Goal: Task Accomplishment & Management: Complete application form

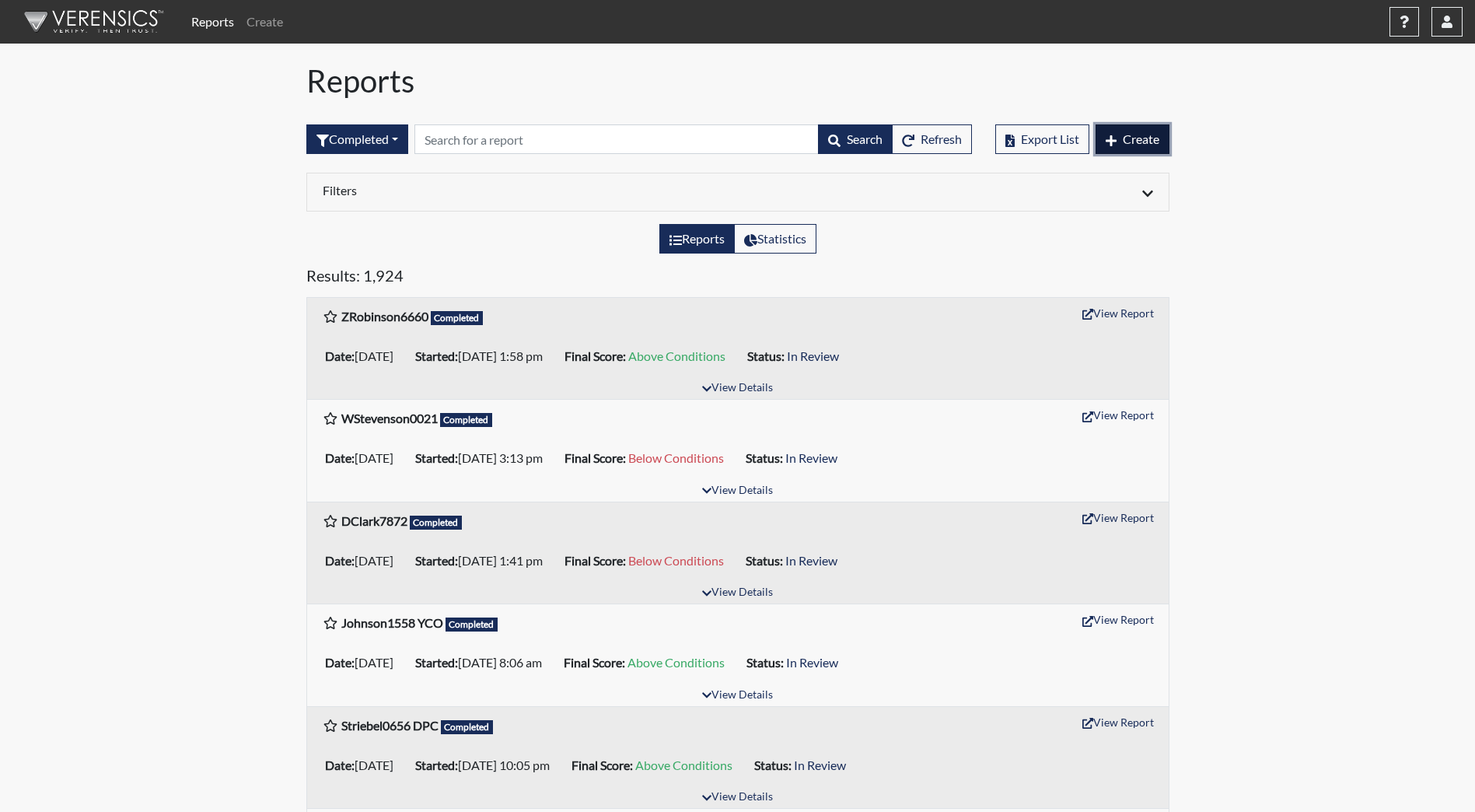
click at [1112, 138] on icon "button" at bounding box center [1111, 140] width 11 height 12
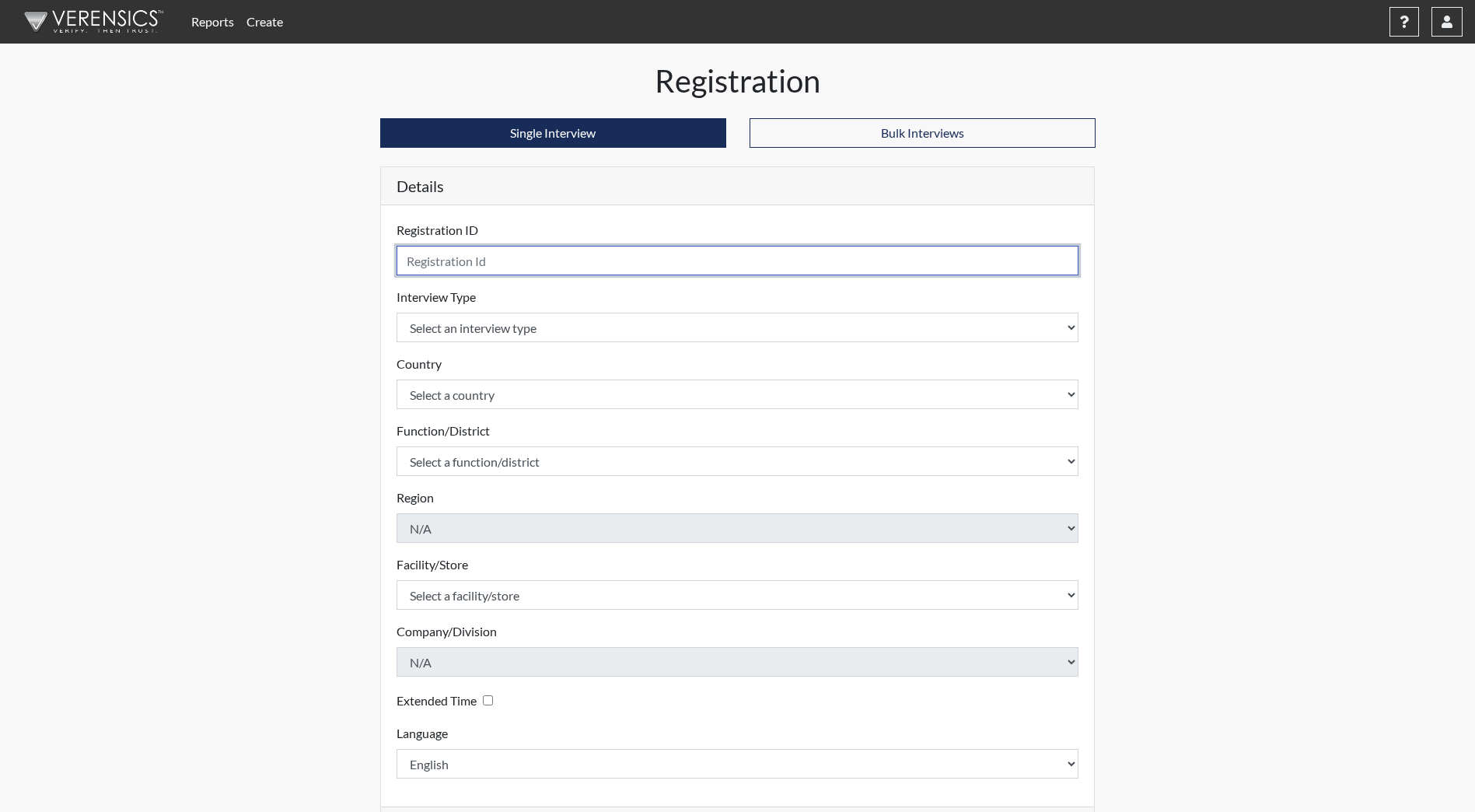
click at [542, 259] on input "text" at bounding box center [738, 261] width 683 height 30
type input "PWilliams0607"
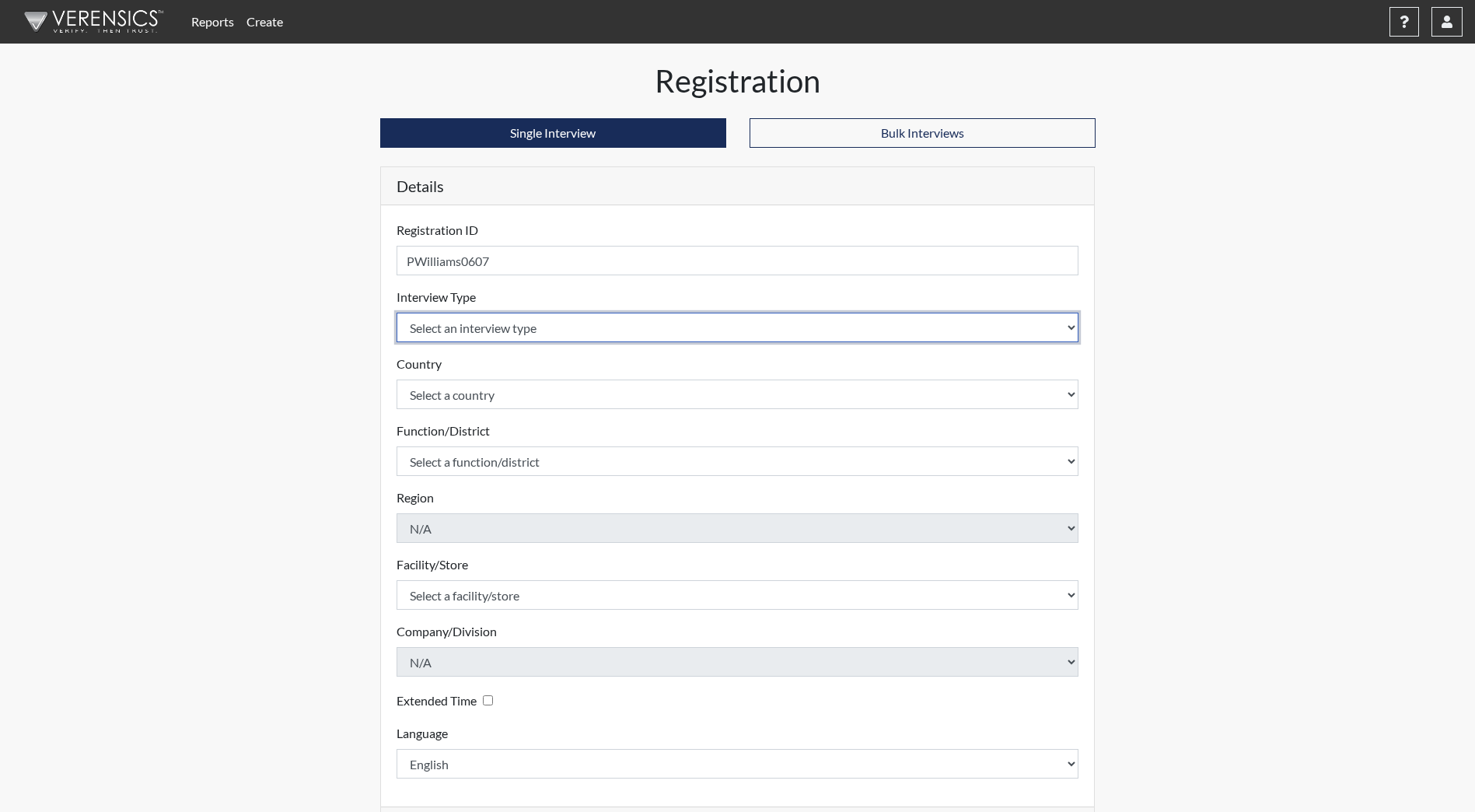
click at [573, 341] on select "Select an interview type Community Supervision Corrections Pre-Employment Pre-E…" at bounding box center [738, 328] width 683 height 30
select select "ff733e93-e1bf-11ea-9c9f-0eff0cf7eb8f"
click at [397, 313] on select "Select an interview type Community Supervision Corrections Pre-Employment Pre-E…" at bounding box center [738, 328] width 683 height 30
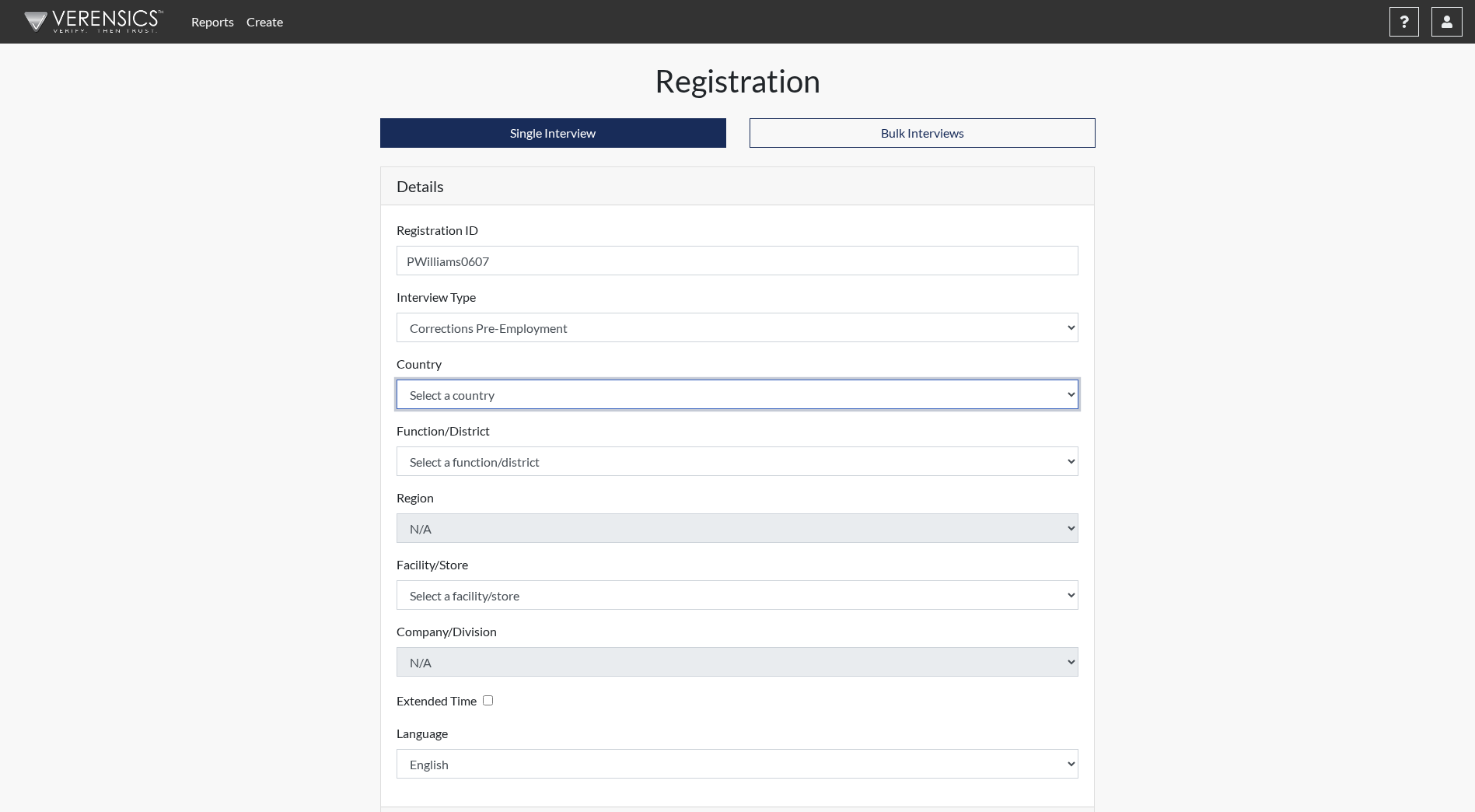
click at [534, 392] on select "Select a country [GEOGRAPHIC_DATA] [GEOGRAPHIC_DATA]" at bounding box center [738, 395] width 683 height 30
select select "united-states-of-[GEOGRAPHIC_DATA]"
click at [397, 380] on select "Select a country [GEOGRAPHIC_DATA] [GEOGRAPHIC_DATA]" at bounding box center [738, 395] width 683 height 30
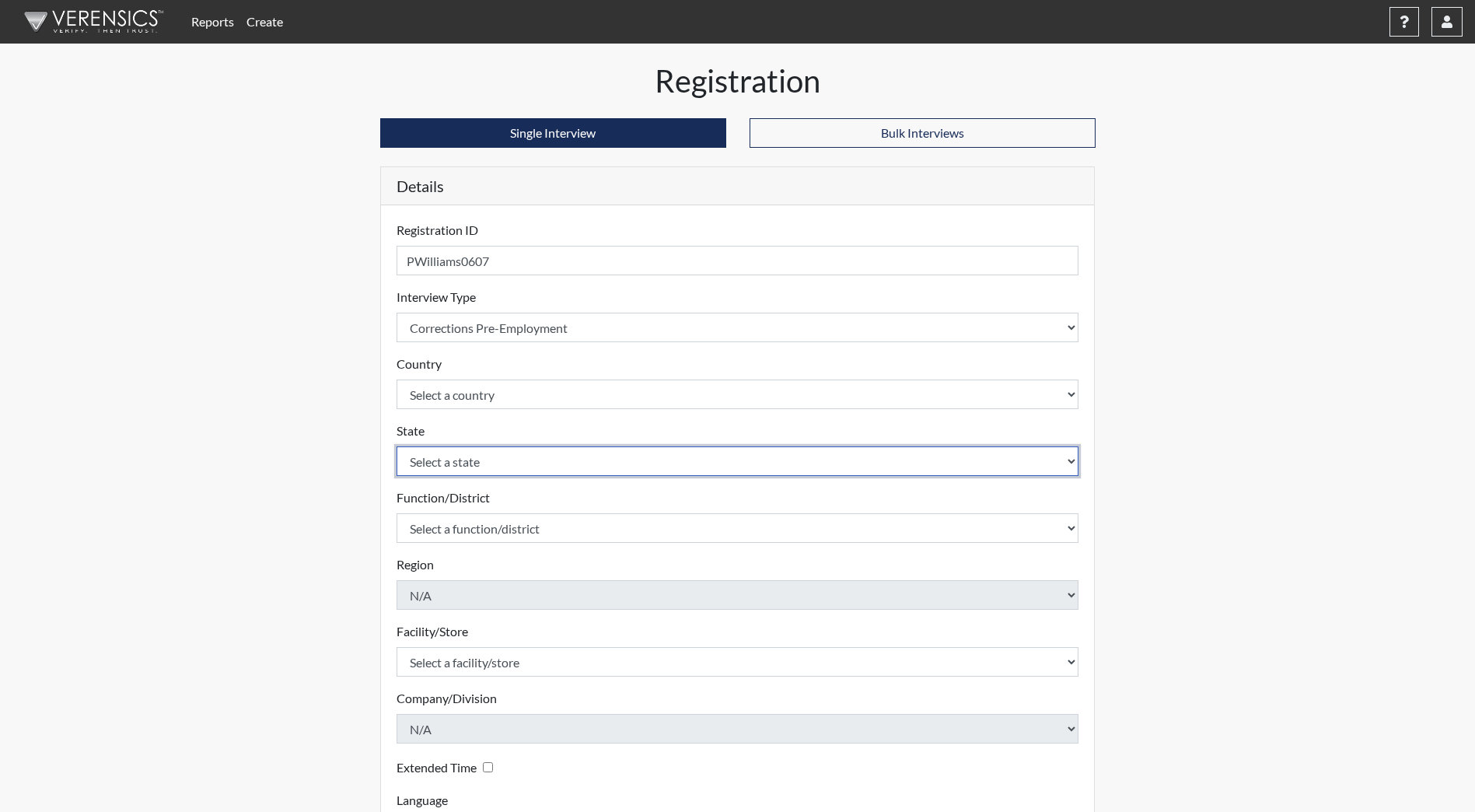
click at [496, 475] on select "Select a state [US_STATE] [US_STATE] [US_STATE] [US_STATE] [US_STATE] [US_STATE…" at bounding box center [738, 461] width 683 height 30
select select "ND"
click at [397, 446] on select "Select a state [US_STATE] [US_STATE] [US_STATE] [US_STATE] [US_STATE] [US_STATE…" at bounding box center [738, 461] width 683 height 30
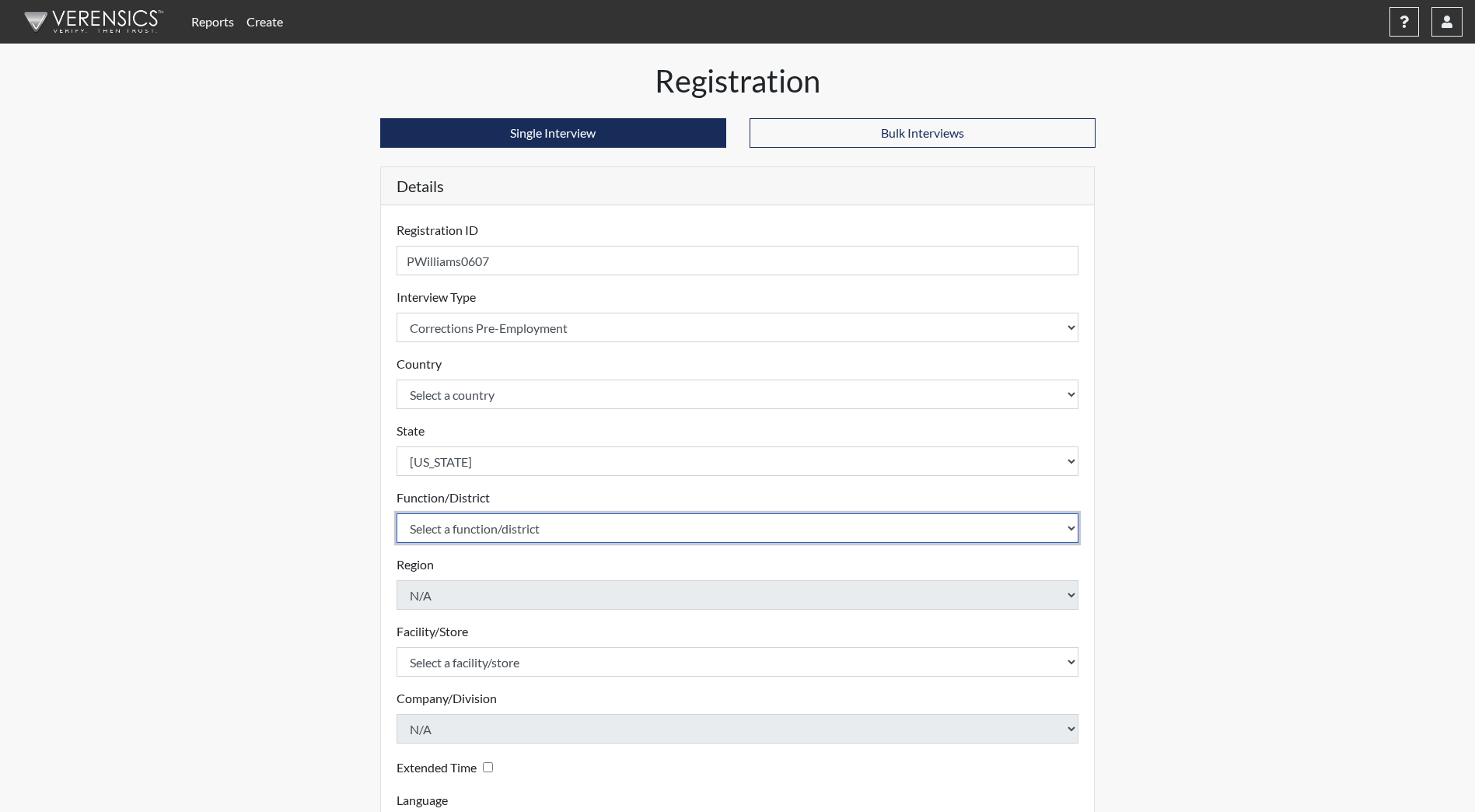
click at [431, 524] on select "Select a function/district Central Office/530 DJS Community/224 HRCC/516 JRCC/5…" at bounding box center [738, 528] width 683 height 30
select select "e2afb5f8-f4eb-4dcf-80a4-ccc1b0dc4df0"
click at [397, 513] on select "Select a function/district Central Office/530 DJS Community/224 HRCC/516 JRCC/5…" at bounding box center [738, 528] width 683 height 30
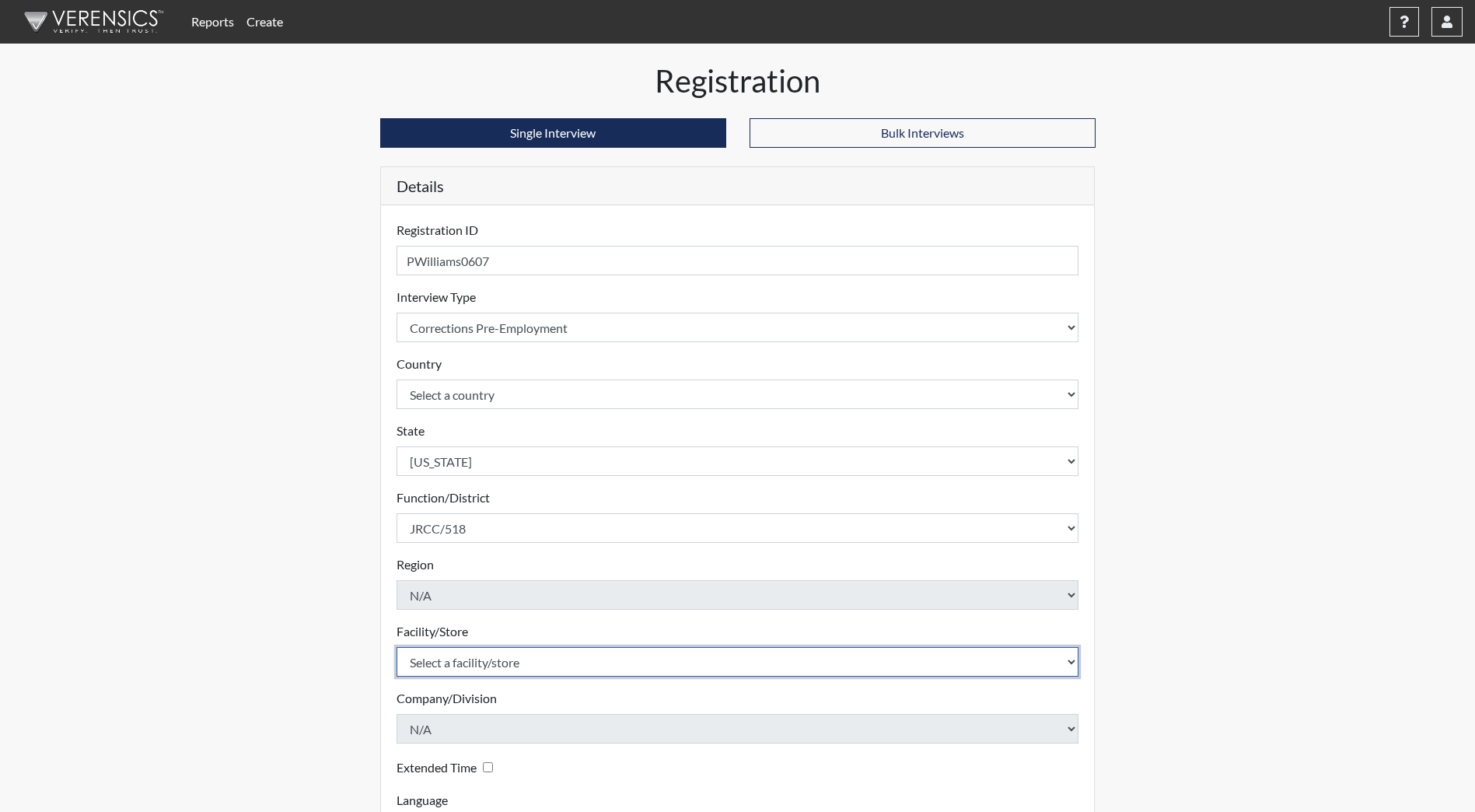
click at [451, 667] on select "Select a facility/store [GEOGRAPHIC_DATA] [PERSON_NAME][GEOGRAPHIC_DATA] [US_ST…" at bounding box center [738, 662] width 683 height 30
select select "98df86d5-ace5-42b8-a35c-ae8b77e46ca8"
click at [397, 647] on select "Select a facility/store [GEOGRAPHIC_DATA] [PERSON_NAME][GEOGRAPHIC_DATA] [US_ST…" at bounding box center [738, 662] width 683 height 30
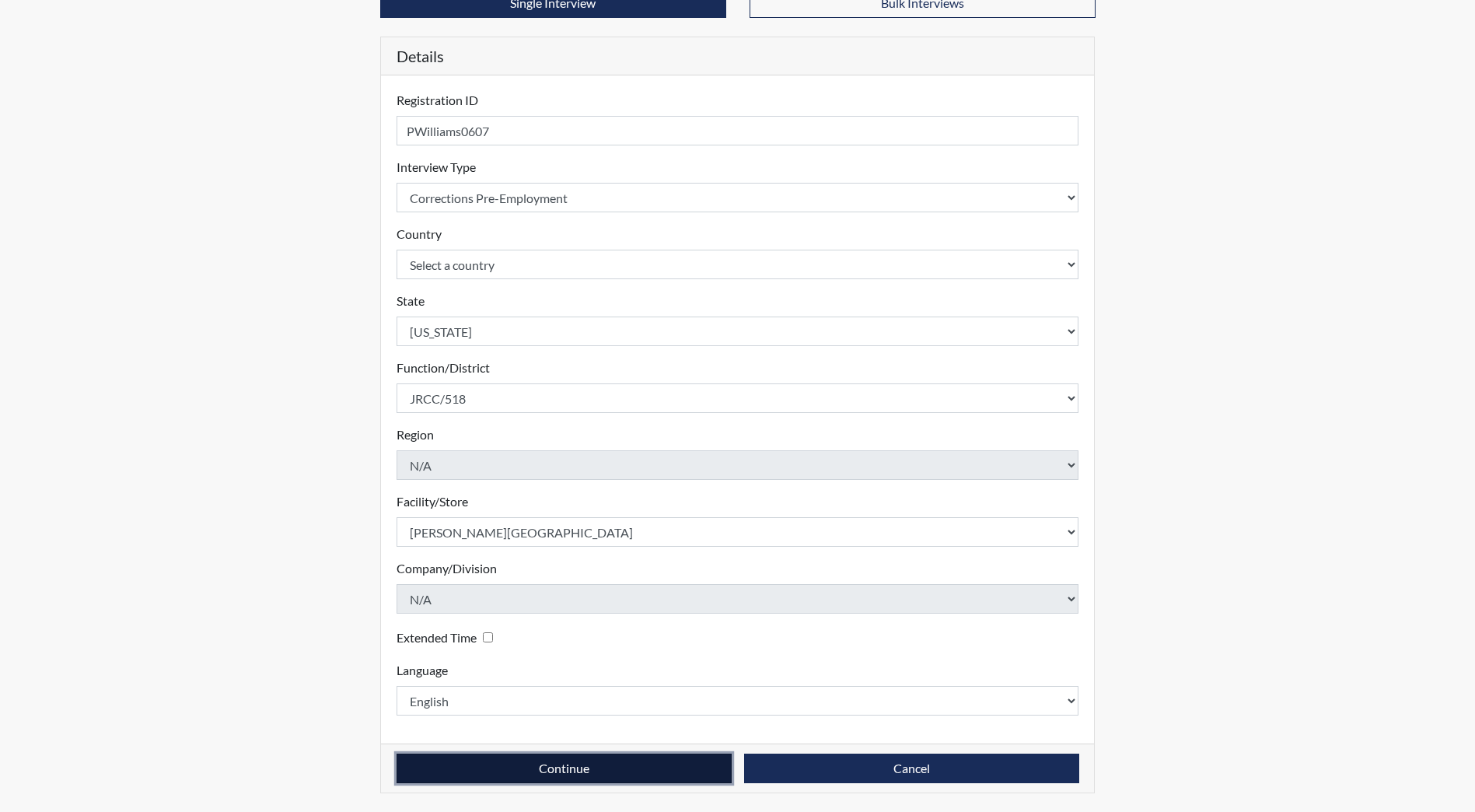
click at [473, 756] on button "Continue" at bounding box center [564, 768] width 335 height 30
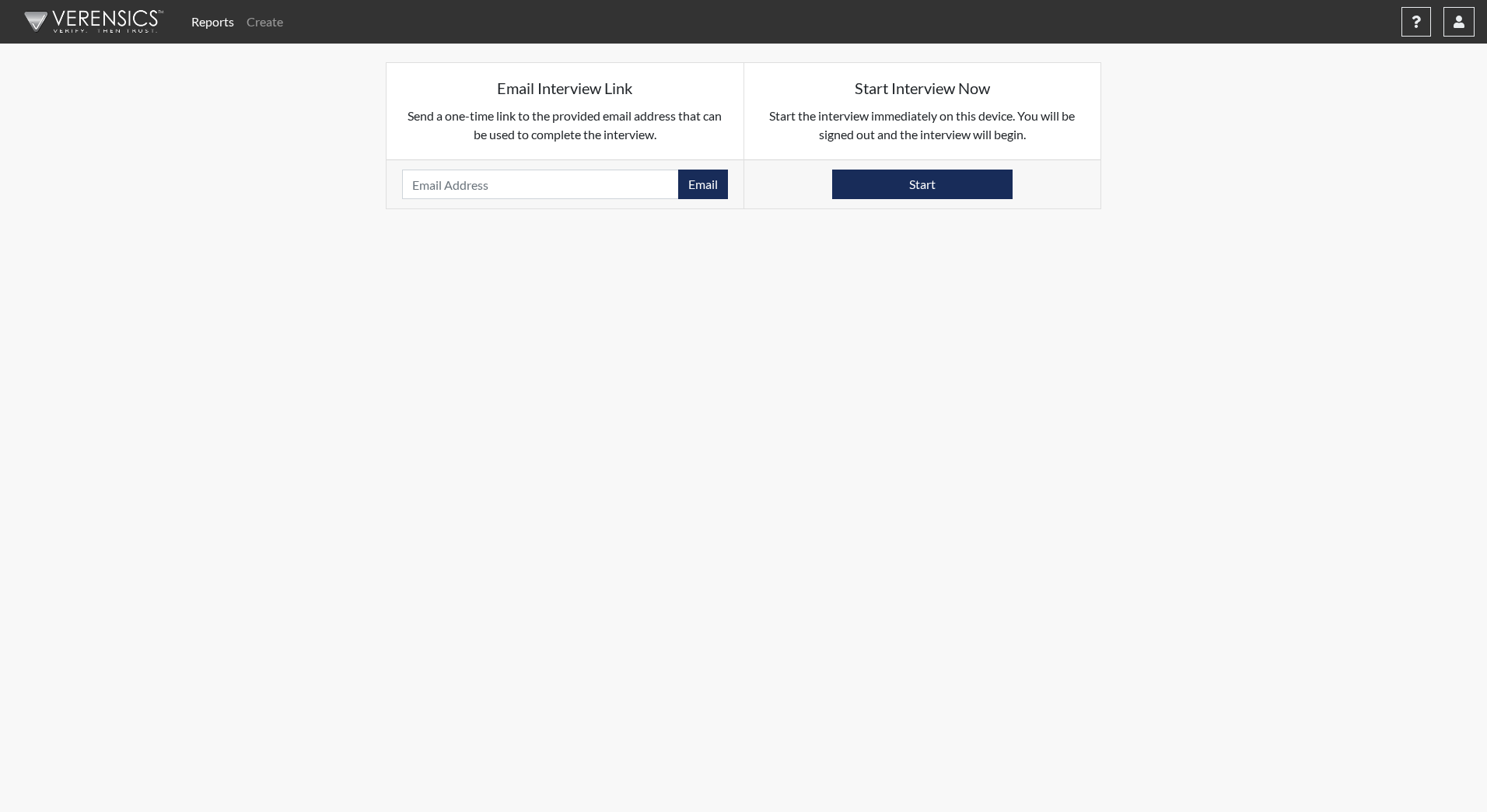
click at [437, 168] on div "Email Please provide an email address." at bounding box center [565, 183] width 357 height 49
click at [448, 181] on input "email" at bounding box center [540, 184] width 277 height 30
type input "[EMAIL_ADDRESS][DOMAIN_NAME]"
click at [681, 185] on button "Email" at bounding box center [704, 184] width 50 height 30
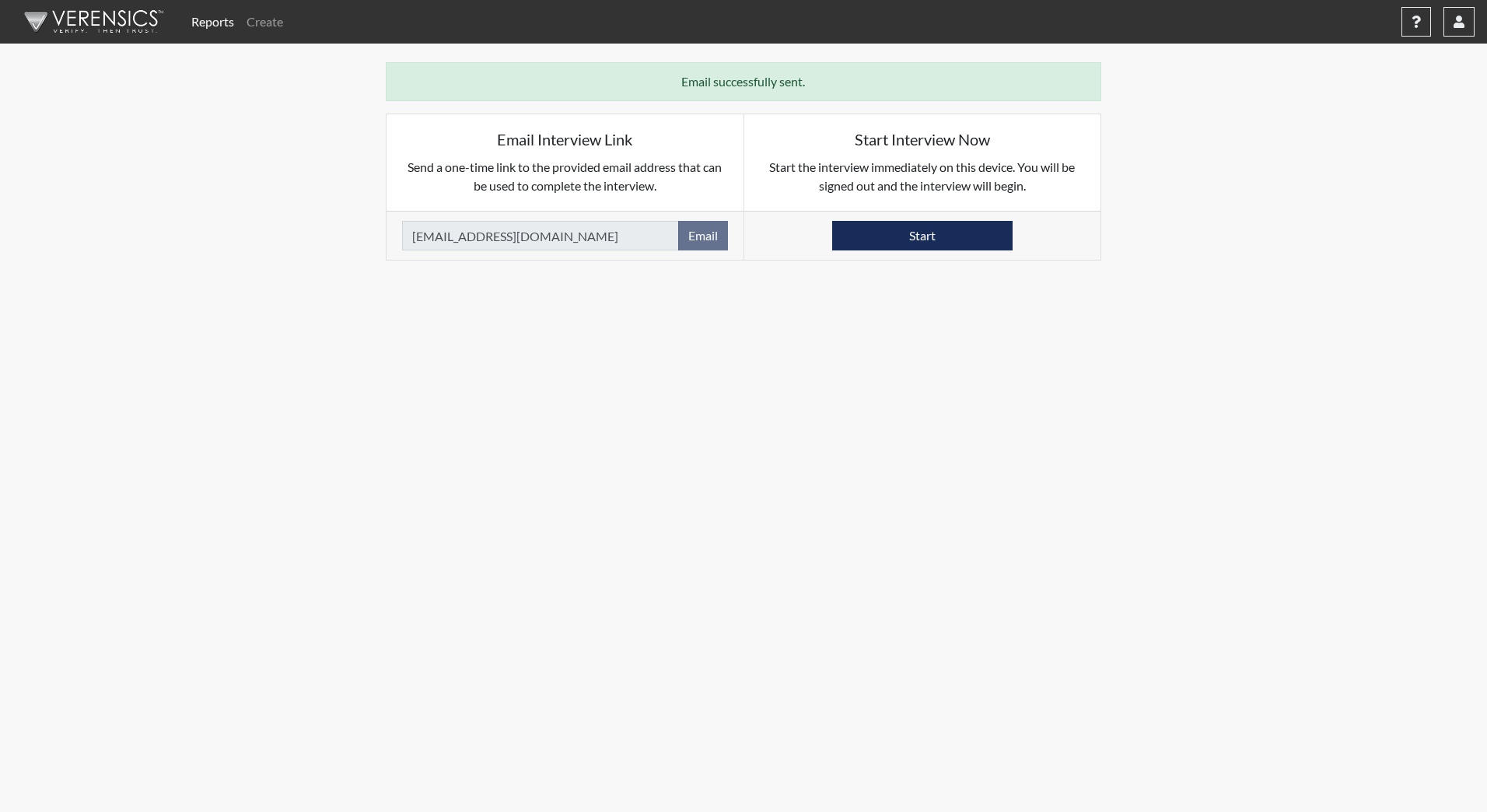
click at [84, 22] on img at bounding box center [92, 21] width 179 height 47
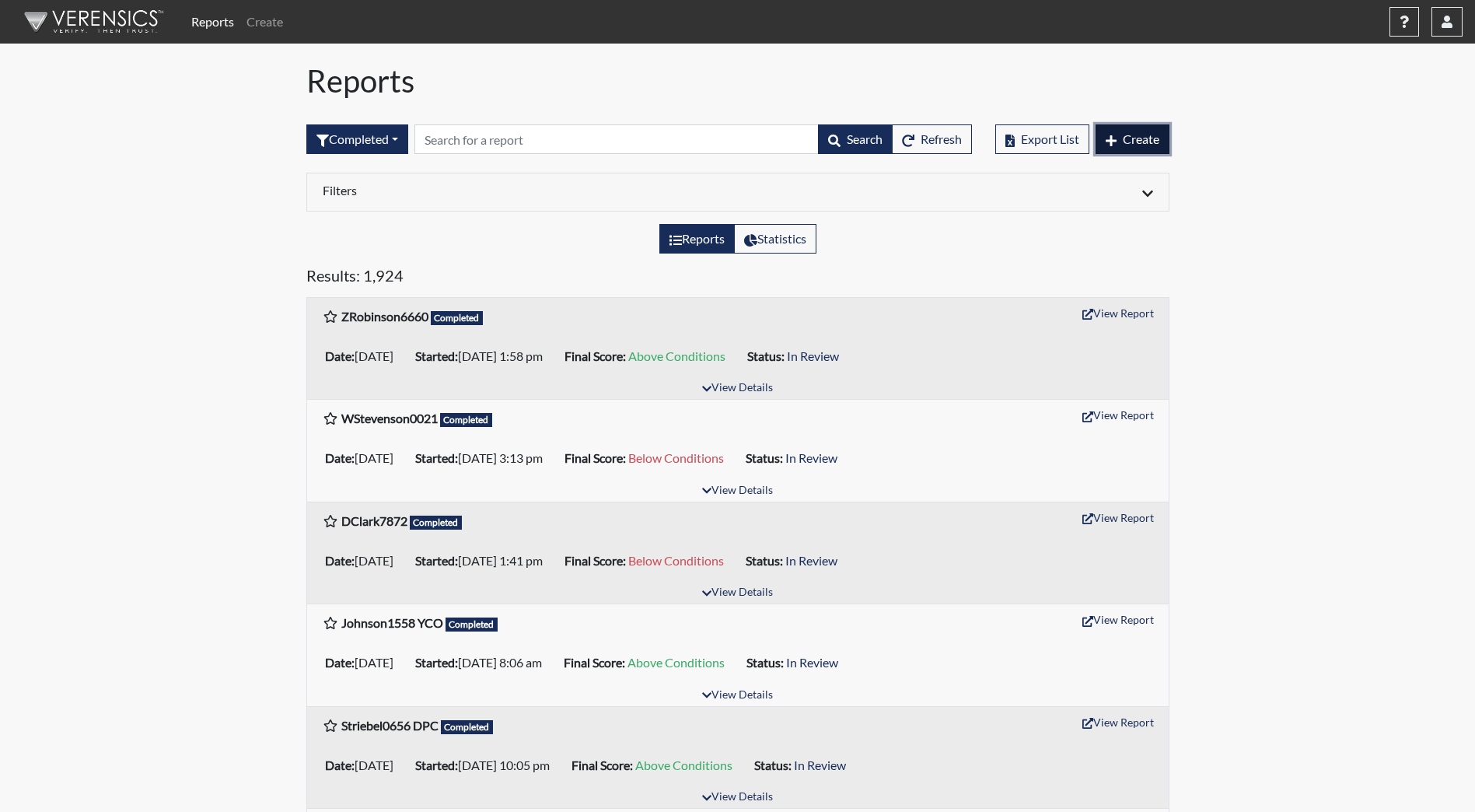
click at [1149, 143] on span "Create" at bounding box center [1141, 138] width 37 height 15
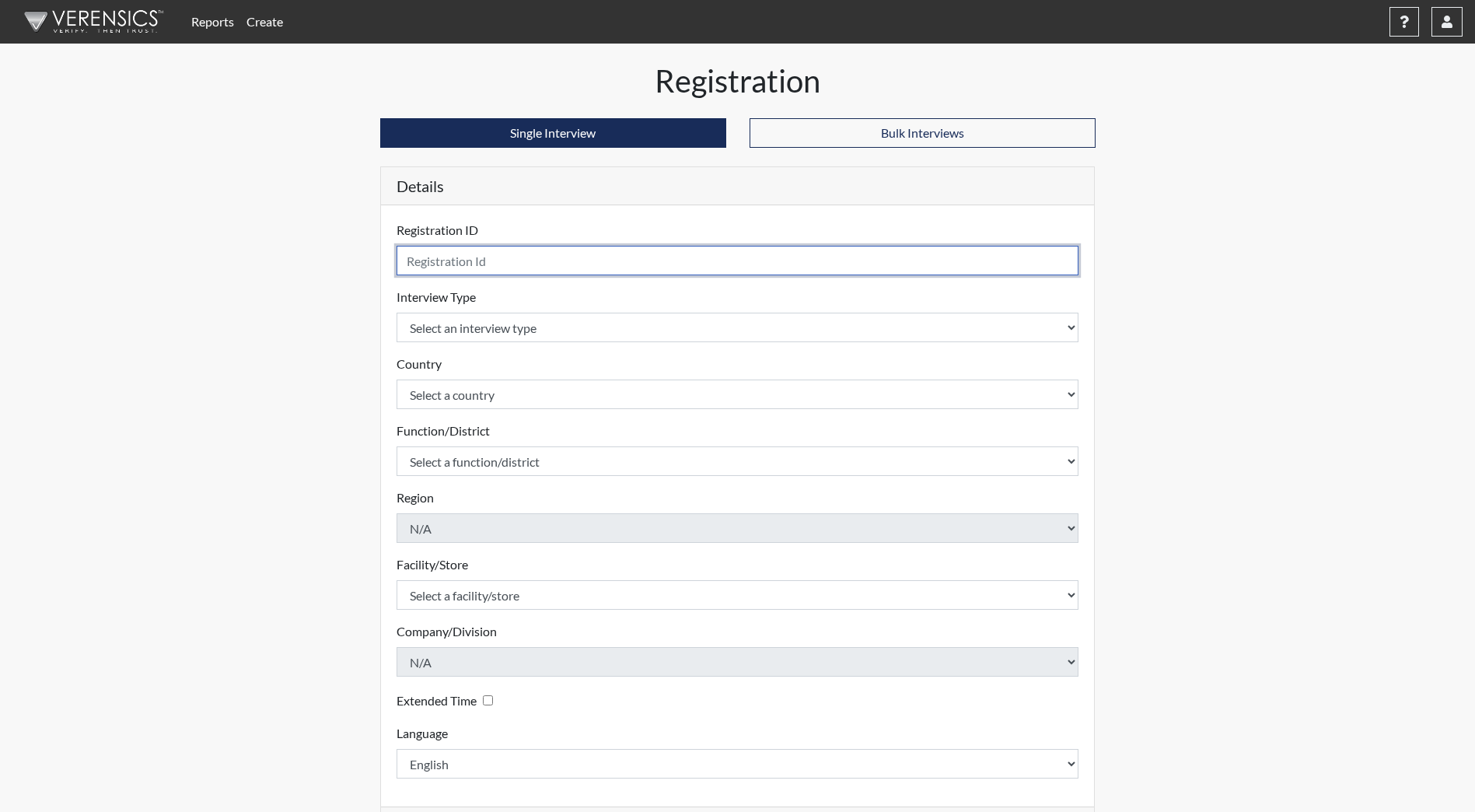
click at [561, 261] on input "text" at bounding box center [738, 261] width 683 height 30
type input "[EMAIL_ADDRESS][DOMAIN_NAME]"
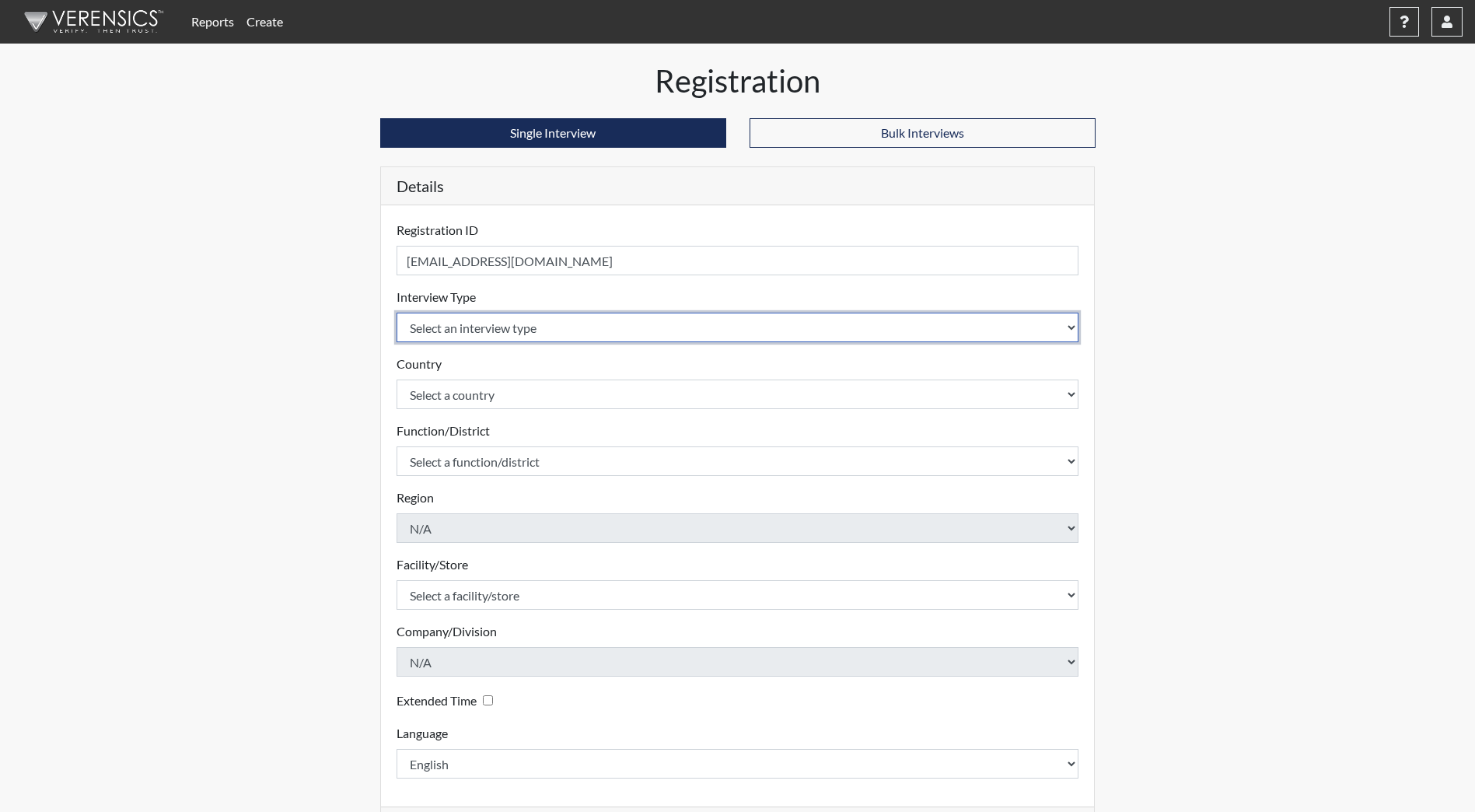
drag, startPoint x: 557, startPoint y: 329, endPoint x: 554, endPoint y: 338, distance: 9.5
click at [555, 329] on select "Select an interview type Community Supervision Corrections Pre-Employment Pre-E…" at bounding box center [738, 328] width 683 height 30
select select "ff733e93-e1bf-11ea-9c9f-0eff0cf7eb8f"
click at [397, 313] on select "Select an interview type Community Supervision Corrections Pre-Employment Pre-E…" at bounding box center [738, 328] width 683 height 30
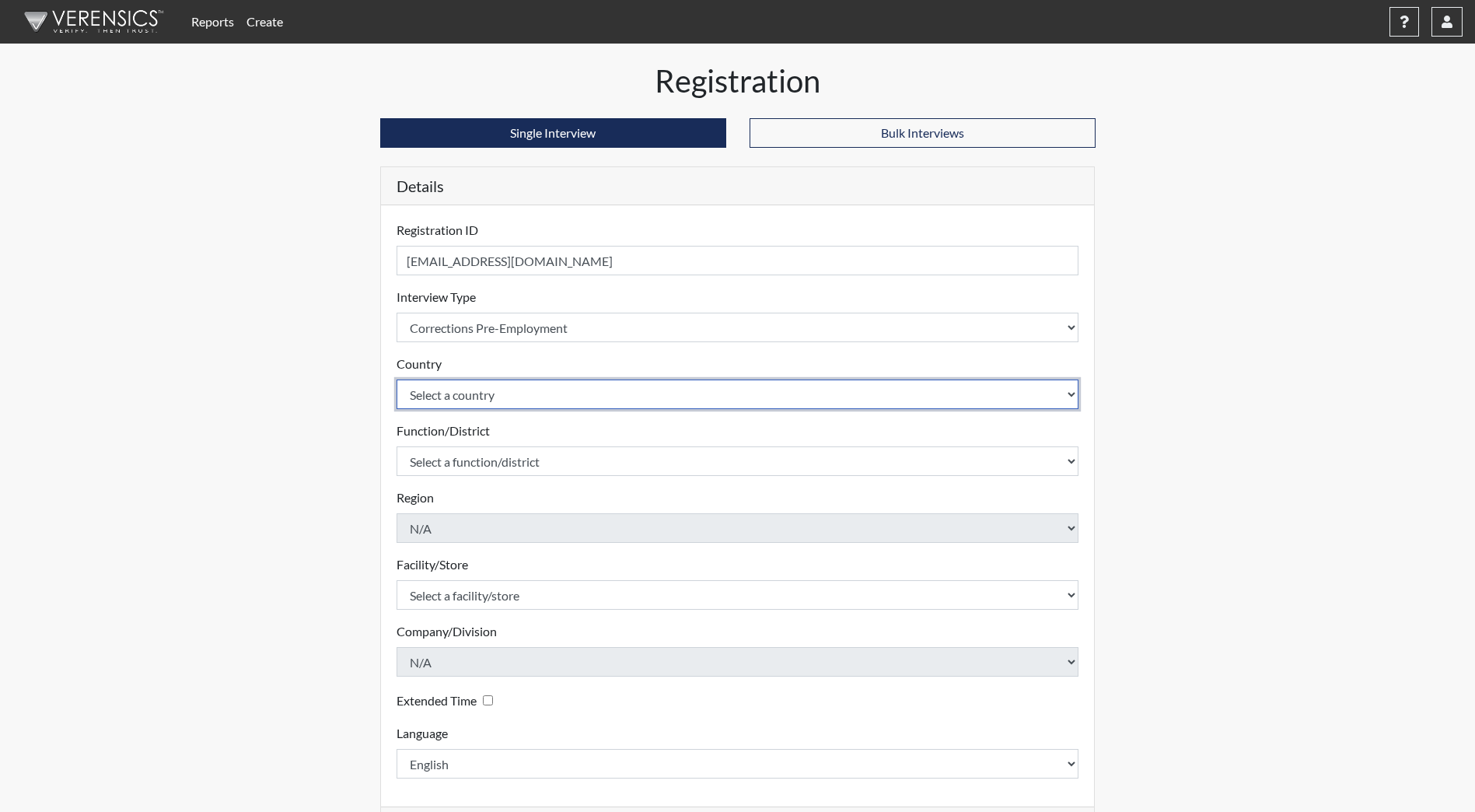
click at [529, 399] on select "Select a country [GEOGRAPHIC_DATA] [GEOGRAPHIC_DATA]" at bounding box center [738, 395] width 683 height 30
select select "united-states-of-[GEOGRAPHIC_DATA]"
click at [397, 380] on select "Select a country [GEOGRAPHIC_DATA] [GEOGRAPHIC_DATA]" at bounding box center [738, 395] width 683 height 30
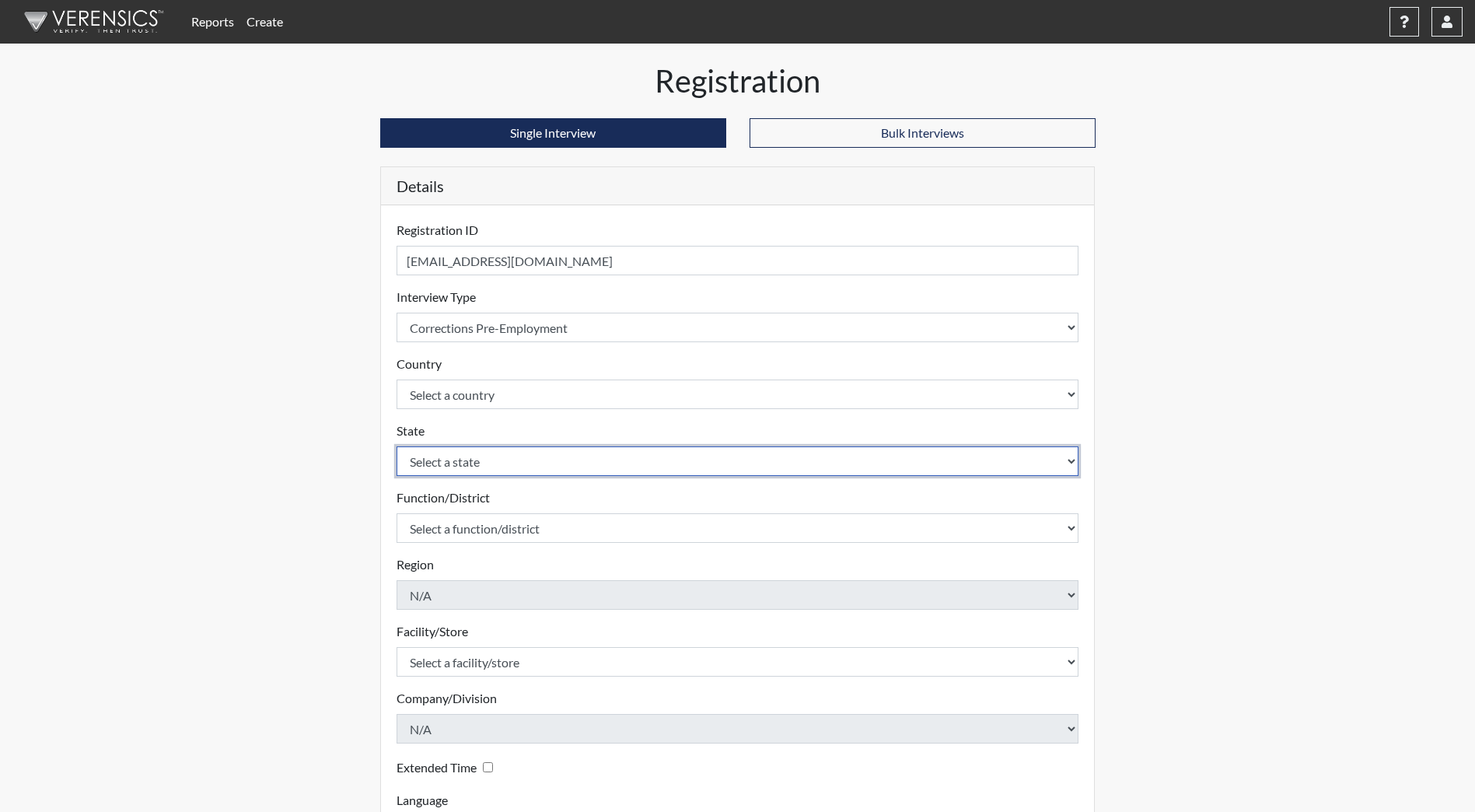
click at [512, 456] on select "Select a state [US_STATE] [US_STATE] [US_STATE] [US_STATE] [US_STATE] [US_STATE…" at bounding box center [738, 461] width 683 height 30
select select "ND"
click at [397, 446] on select "Select a state [US_STATE] [US_STATE] [US_STATE] [US_STATE] [US_STATE] [US_STATE…" at bounding box center [738, 461] width 683 height 30
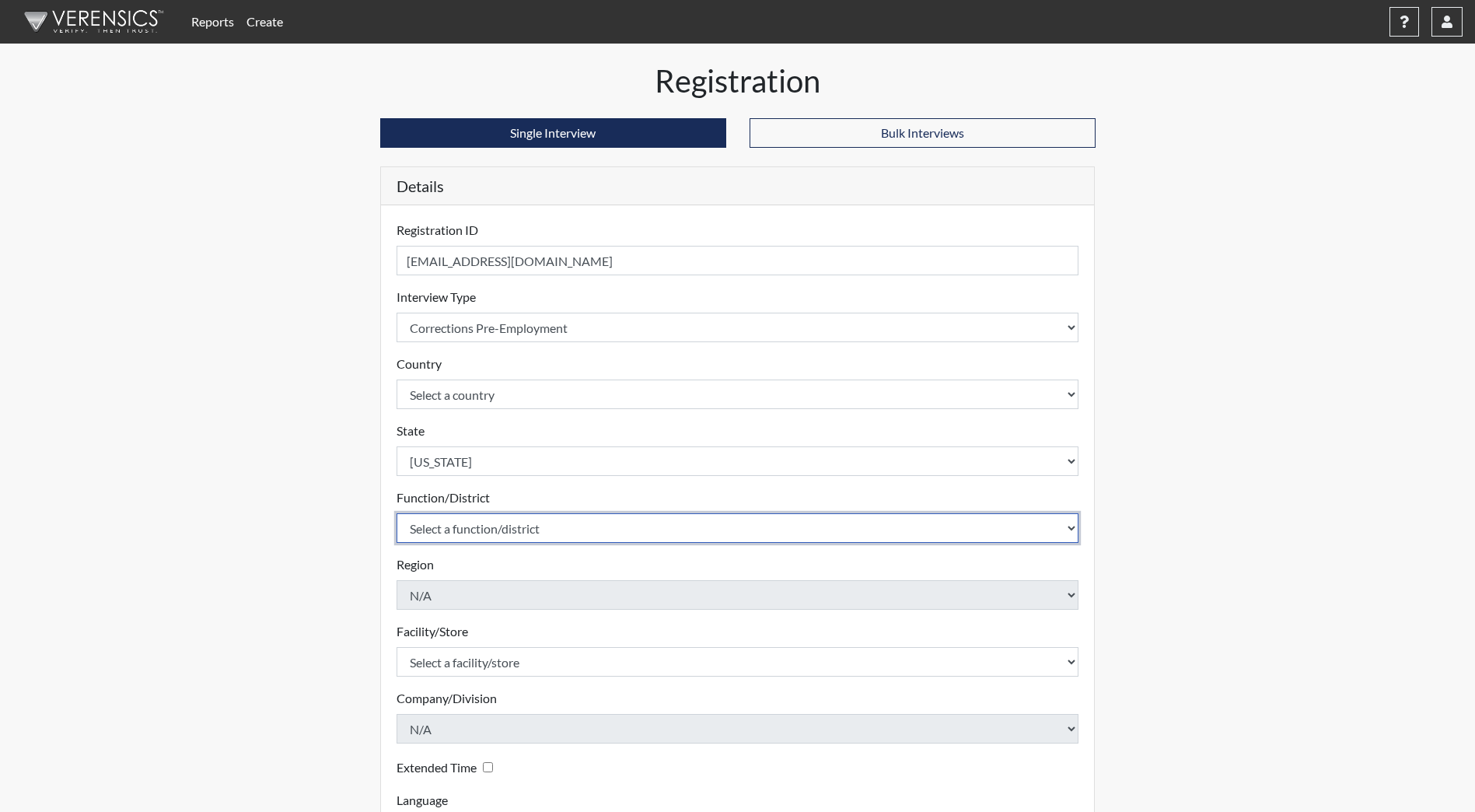
click at [533, 531] on select "Select a function/district Central Office/530 DJS Community/224 HRCC/516 JRCC/5…" at bounding box center [738, 528] width 683 height 30
select select "e2afb5f8-f4eb-4dcf-80a4-ccc1b0dc4df0"
click at [397, 513] on select "Select a function/district Central Office/530 DJS Community/224 HRCC/516 JRCC/5…" at bounding box center [738, 528] width 683 height 30
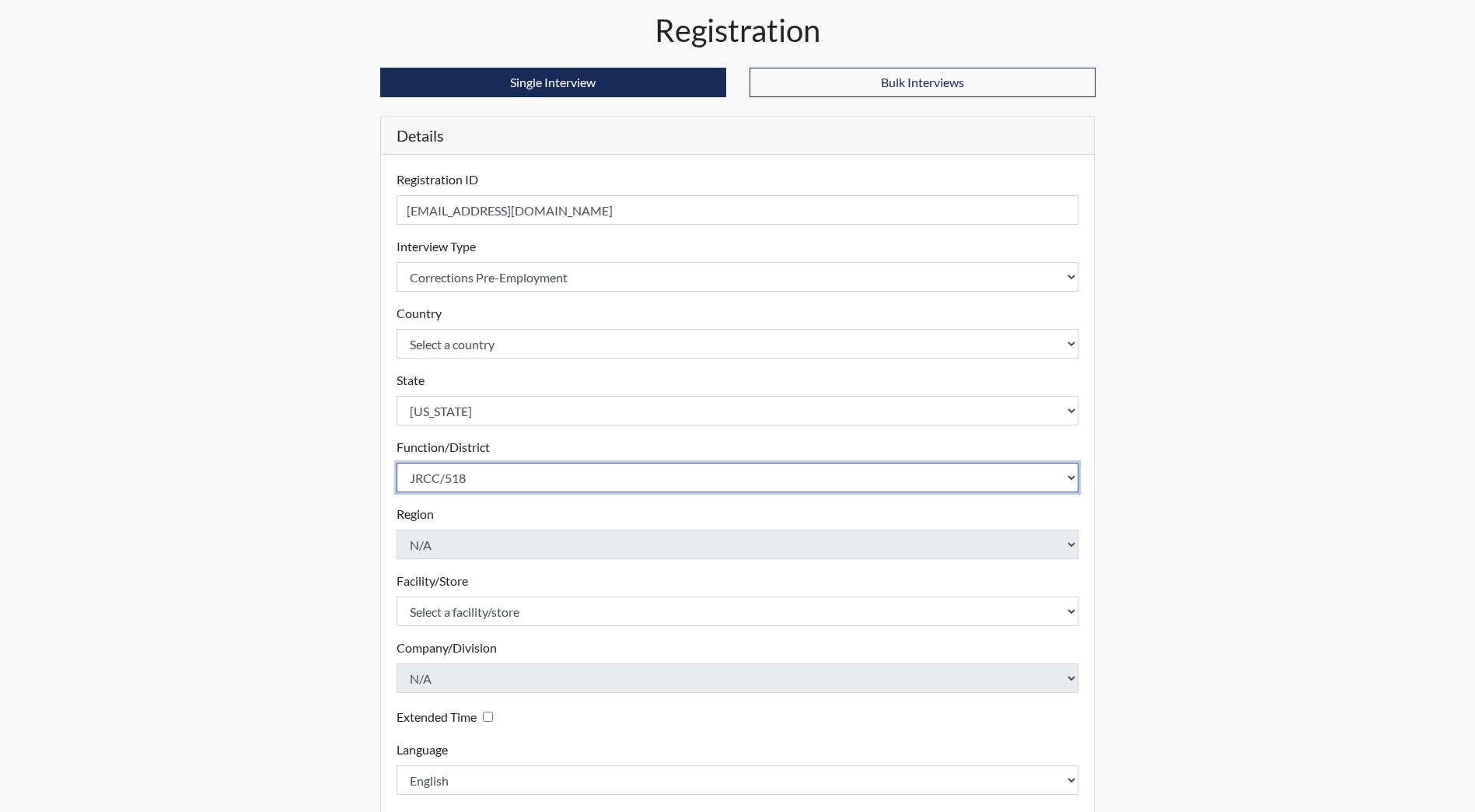
scroll to position [78, 0]
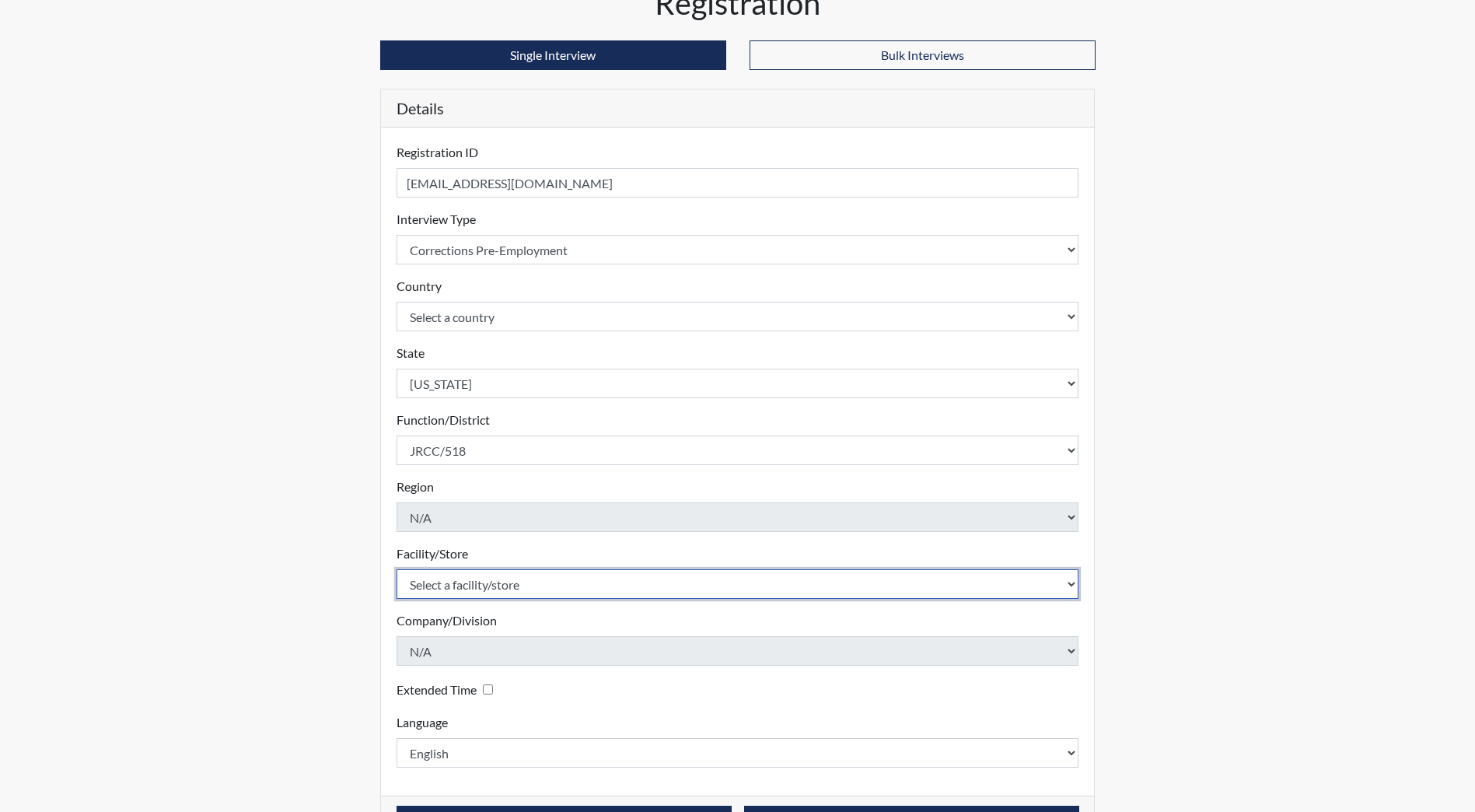
click at [512, 579] on select "Select a facility/store [GEOGRAPHIC_DATA] [PERSON_NAME][GEOGRAPHIC_DATA] [US_ST…" at bounding box center [738, 584] width 683 height 30
select select "98df86d5-ace5-42b8-a35c-ae8b77e46ca8"
click at [397, 569] on select "Select a facility/store [GEOGRAPHIC_DATA] [PERSON_NAME][GEOGRAPHIC_DATA] [US_ST…" at bounding box center [738, 584] width 683 height 30
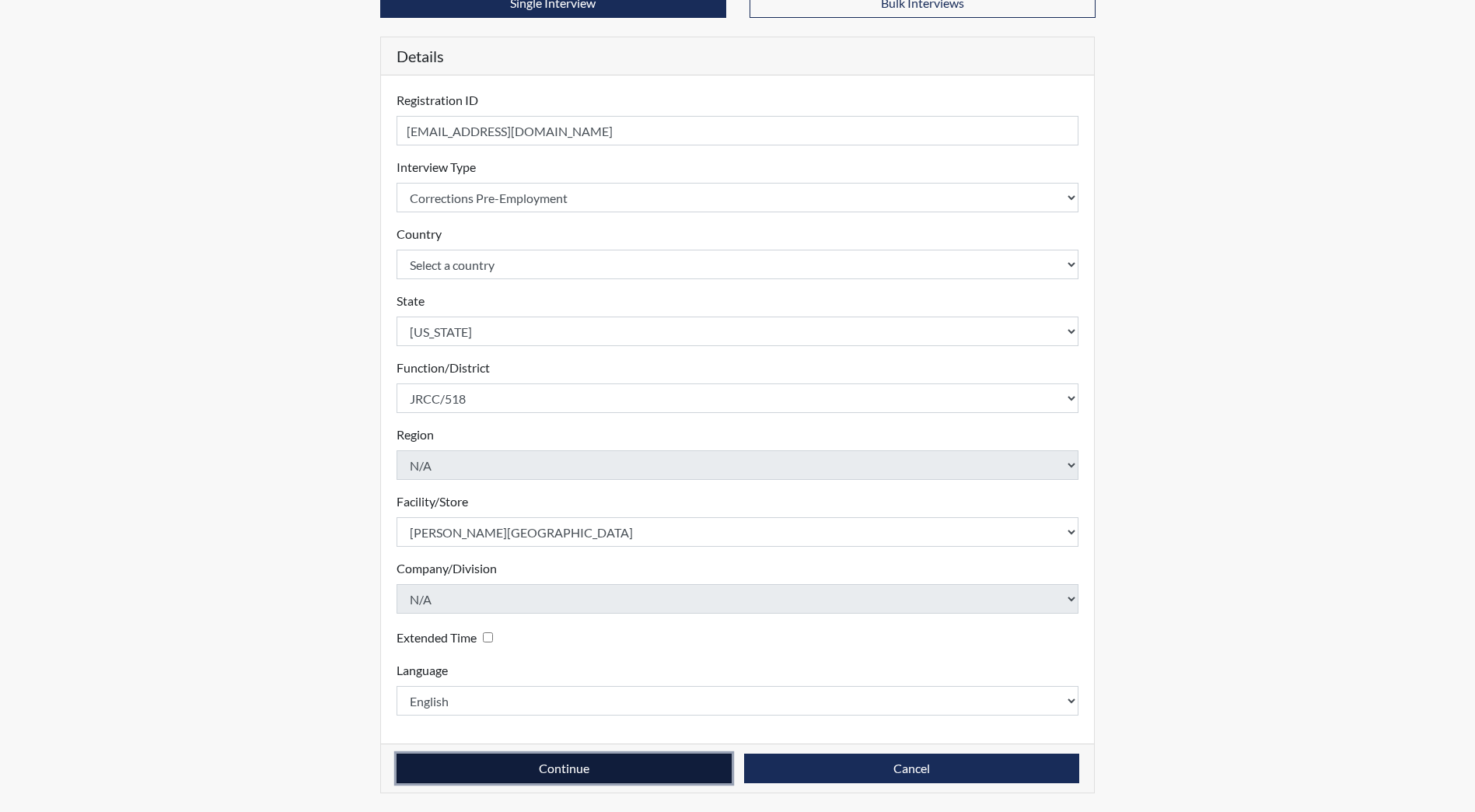
click at [537, 766] on button "Continue" at bounding box center [564, 768] width 335 height 30
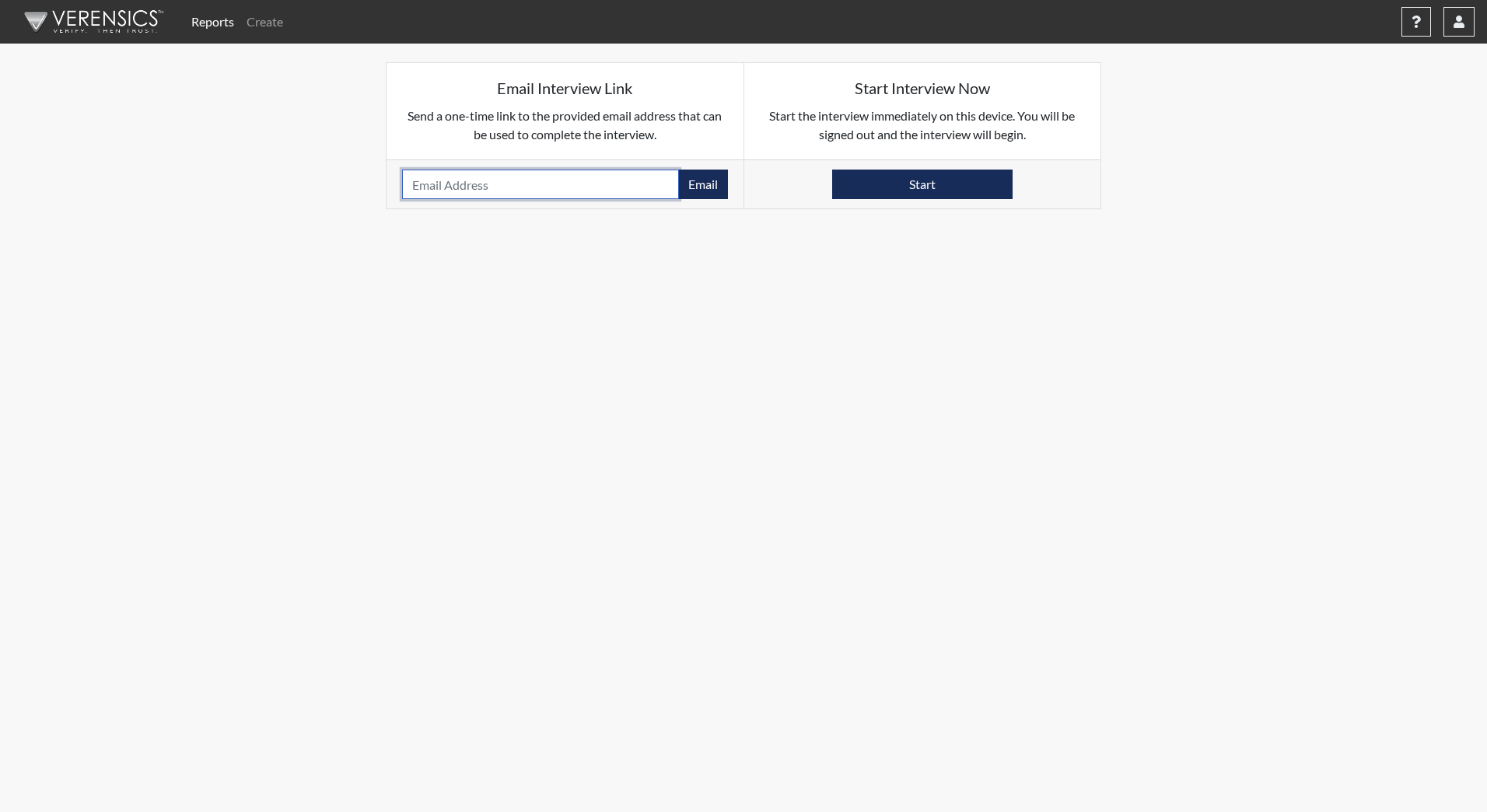
click at [542, 183] on input "email" at bounding box center [540, 184] width 277 height 30
type input "Dockter247@gmail.com"
click at [703, 184] on button "Email" at bounding box center [704, 184] width 50 height 30
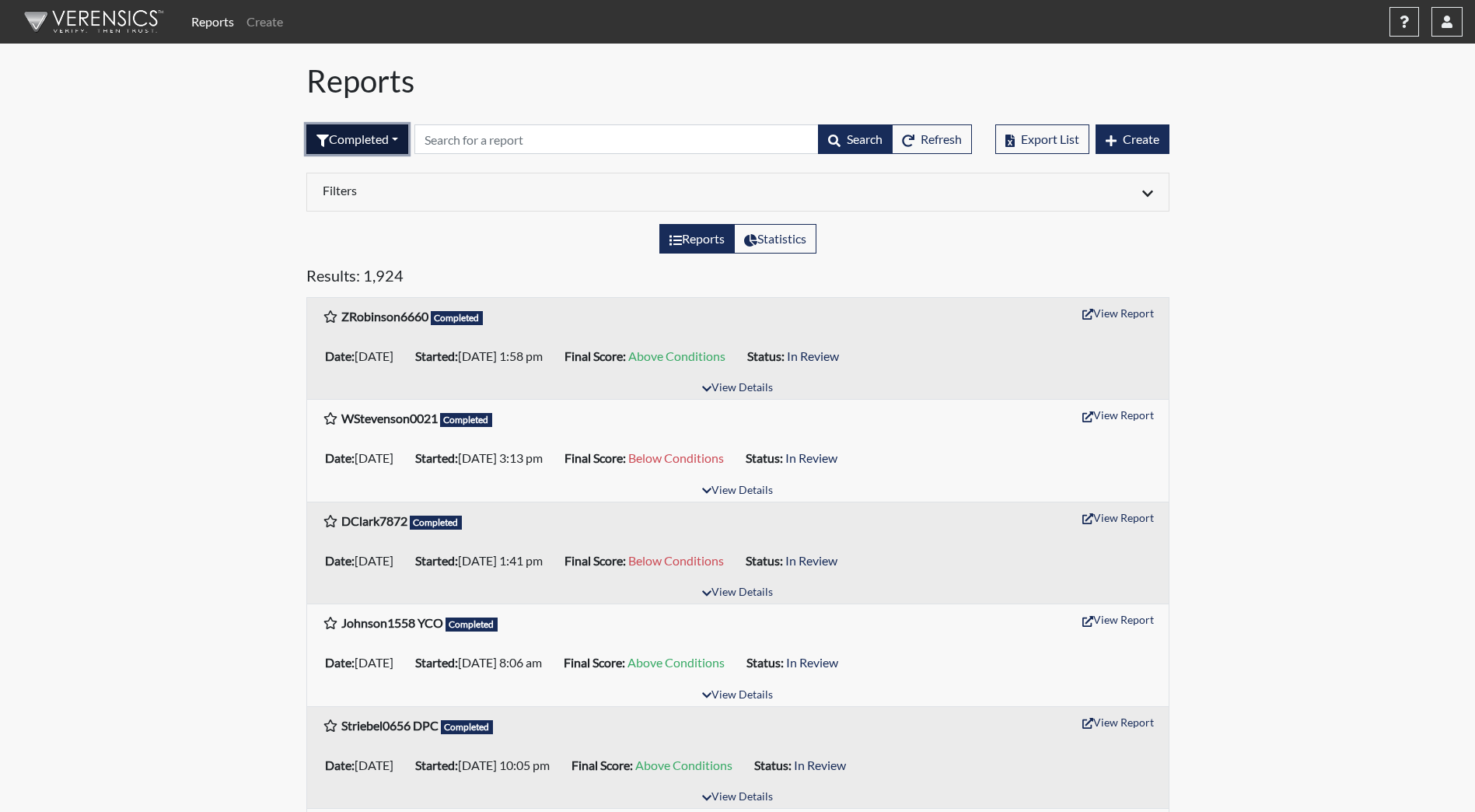
click at [377, 137] on button "Completed" at bounding box center [357, 139] width 102 height 30
click at [359, 227] on button "Sent by email" at bounding box center [368, 224] width 123 height 25
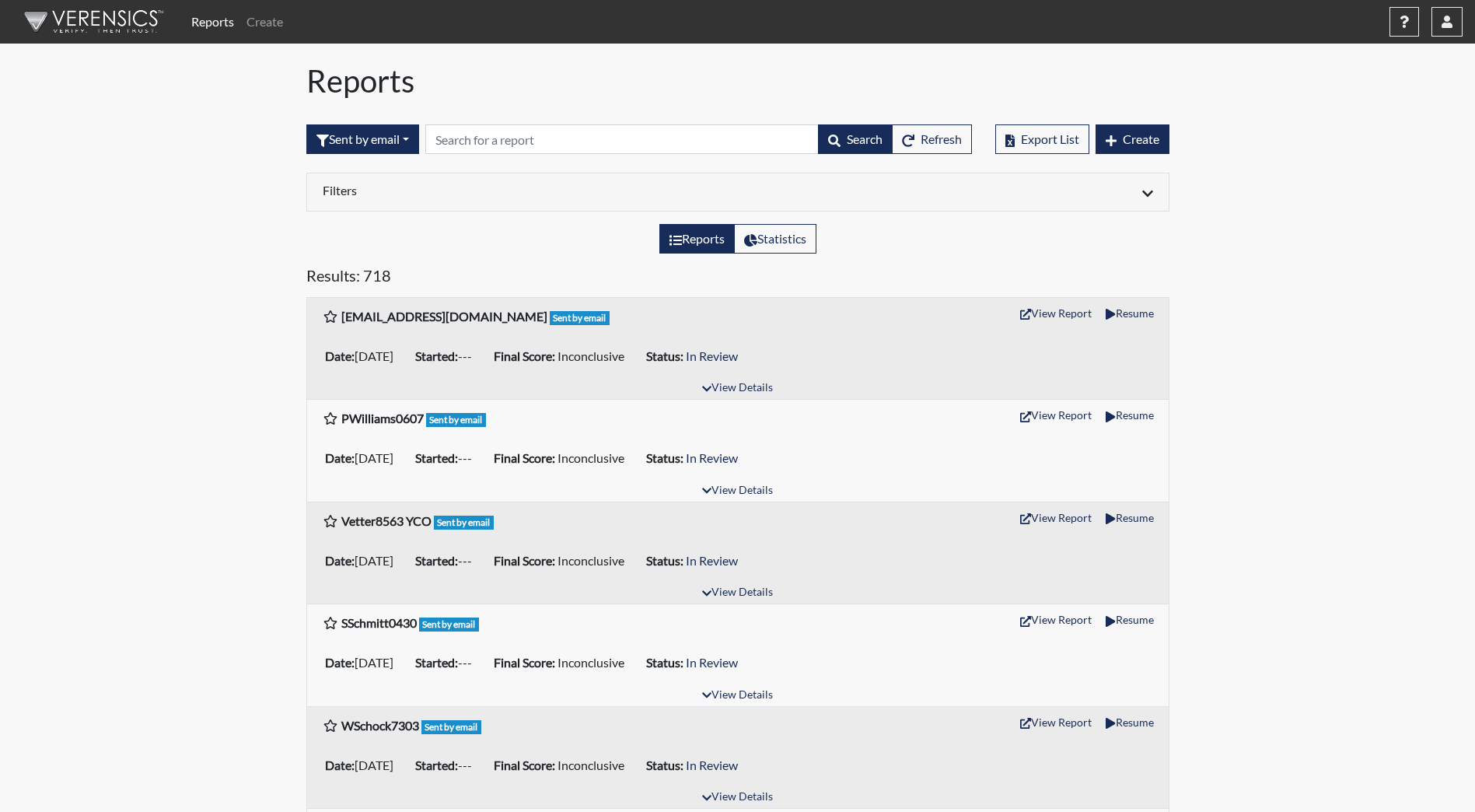
click at [102, 20] on img at bounding box center [92, 21] width 179 height 47
